Goal: Information Seeking & Learning: Learn about a topic

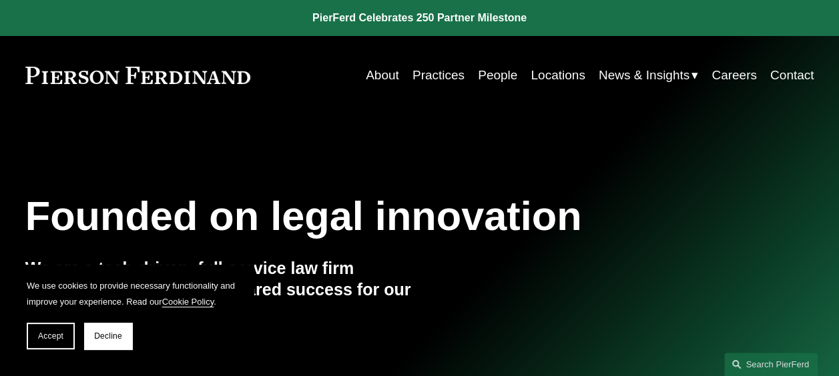
click at [430, 73] on link "Practices" at bounding box center [438, 75] width 52 height 25
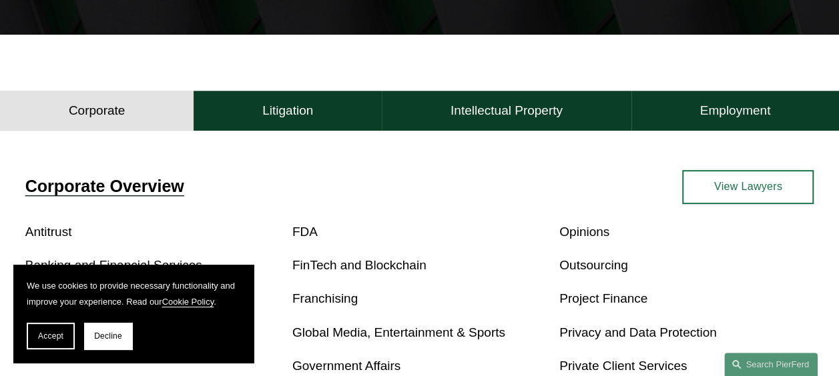
scroll to position [307, 0]
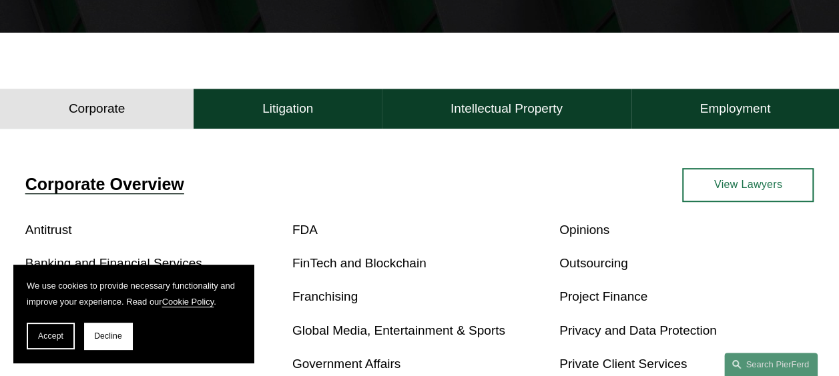
click at [33, 350] on section "We use cookies to provide necessary functionality and improve your experience. …" at bounding box center [133, 314] width 240 height 98
click at [33, 343] on button "Accept" at bounding box center [51, 336] width 48 height 27
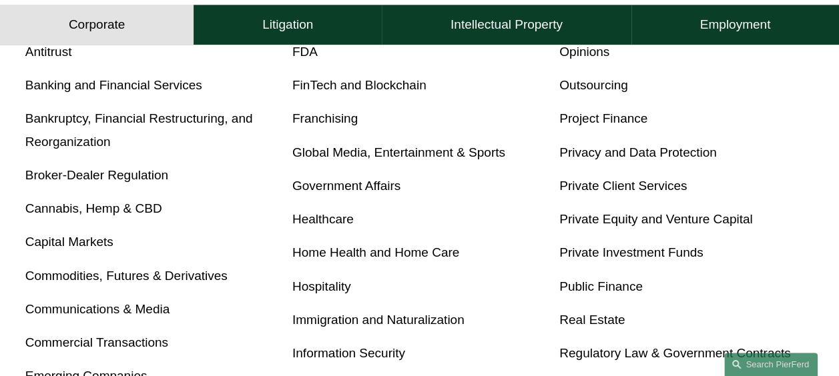
scroll to position [475, 0]
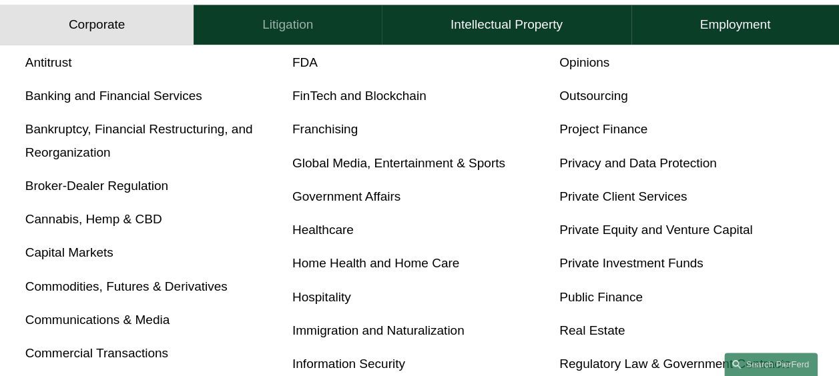
click at [287, 21] on h4 "Litigation" at bounding box center [287, 25] width 51 height 16
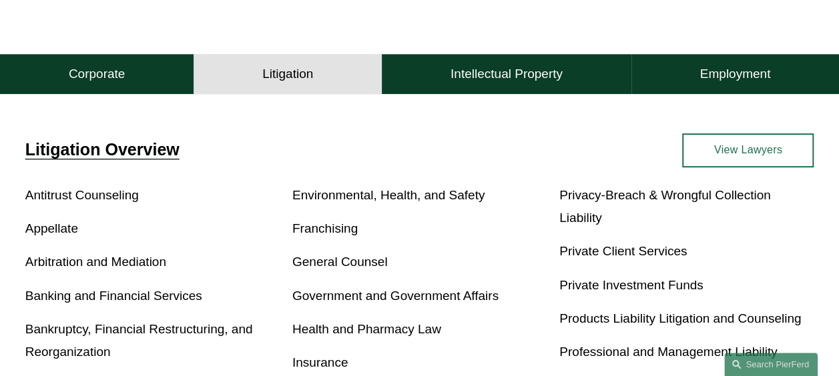
scroll to position [294, 0]
